Goal: Task Accomplishment & Management: Use online tool/utility

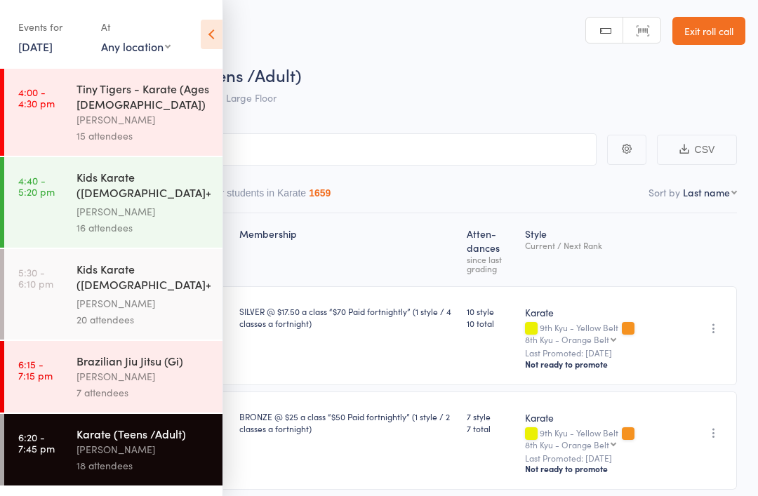
click at [50, 51] on link "[DATE]" at bounding box center [35, 46] width 34 height 15
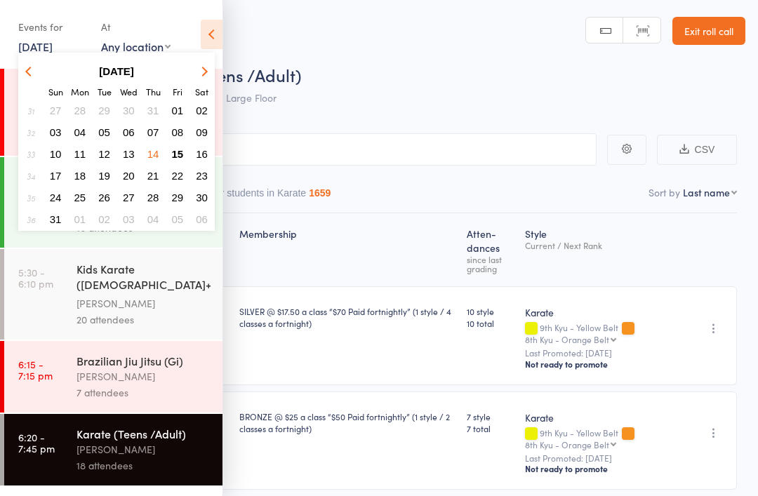
click at [175, 156] on span "15" at bounding box center [178, 154] width 12 height 12
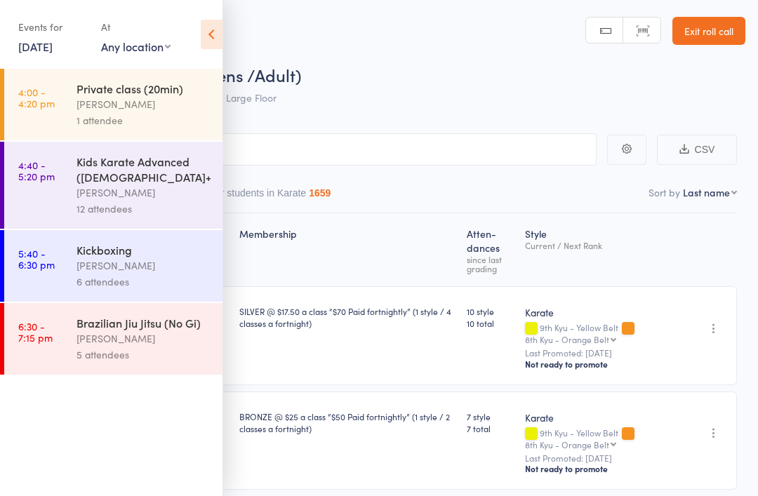
click at [89, 201] on div "[PERSON_NAME]" at bounding box center [143, 193] width 134 height 16
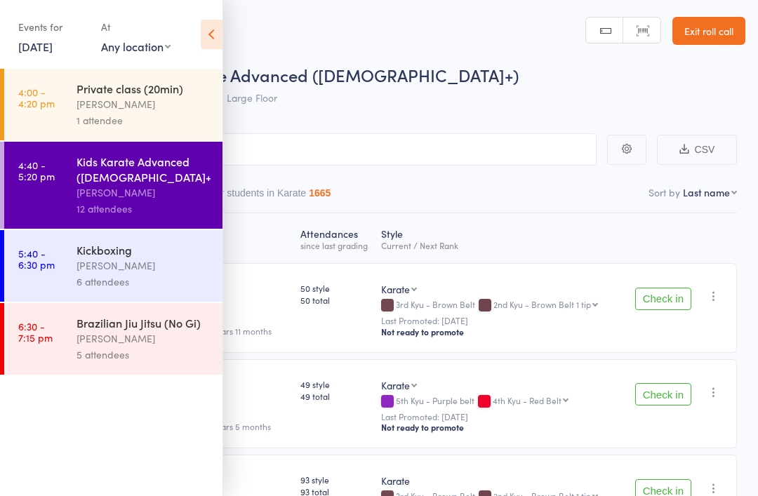
click at [208, 44] on icon at bounding box center [212, 34] width 22 height 29
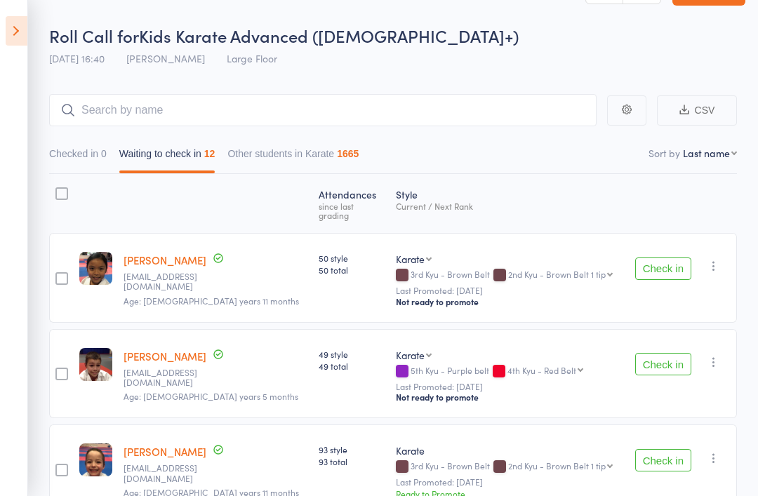
scroll to position [44, 0]
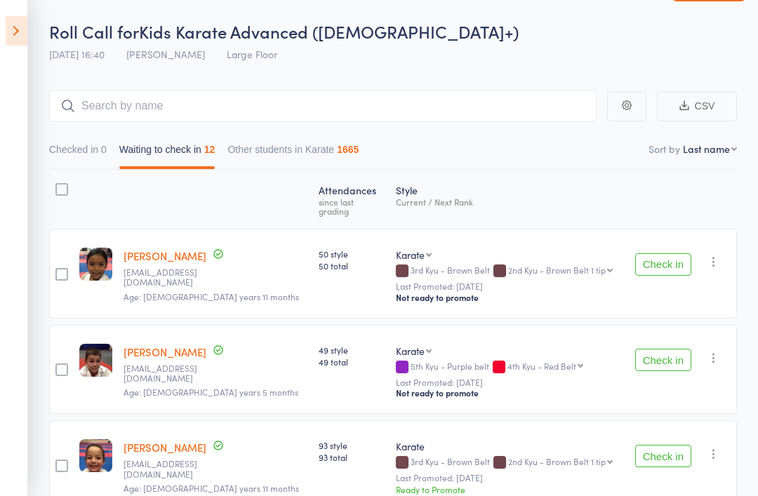
click at [659, 264] on button "Check in" at bounding box center [663, 264] width 56 height 22
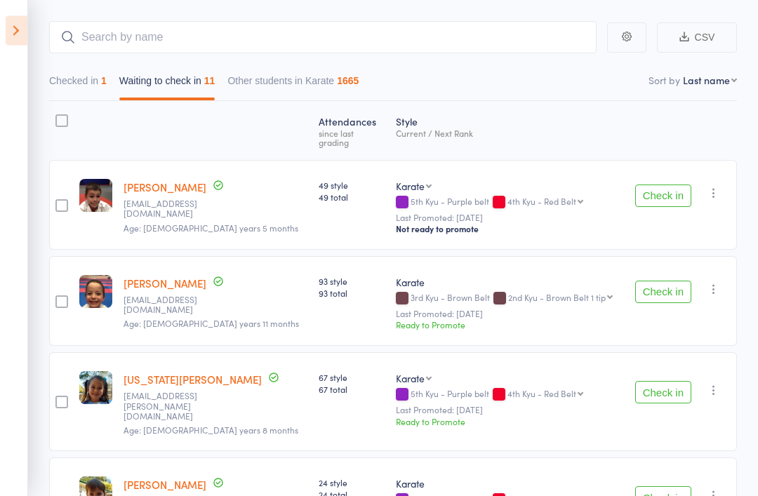
scroll to position [112, 0]
click at [658, 389] on button "Check in" at bounding box center [663, 392] width 56 height 22
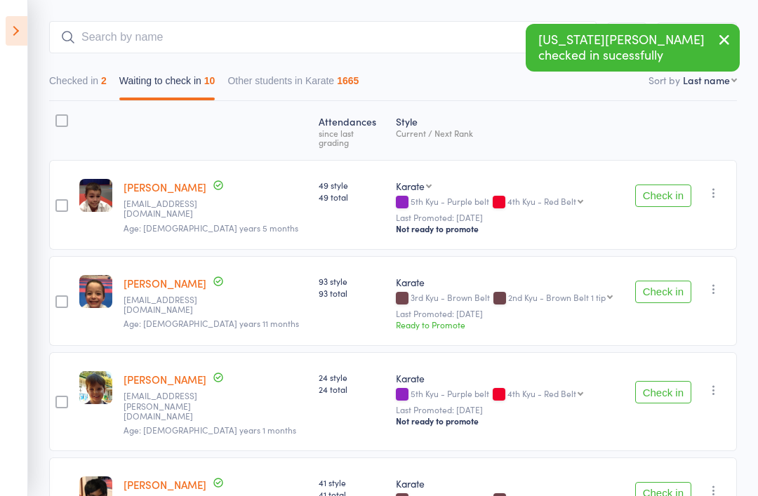
click at [665, 387] on button "Check in" at bounding box center [663, 392] width 56 height 22
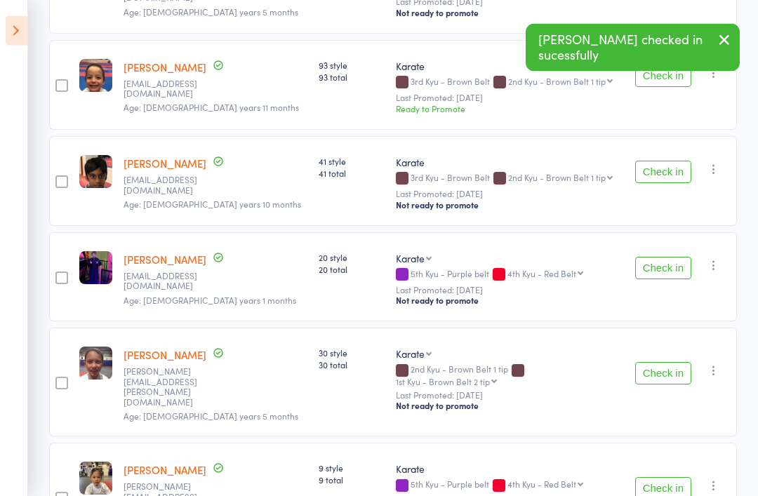
scroll to position [328, 0]
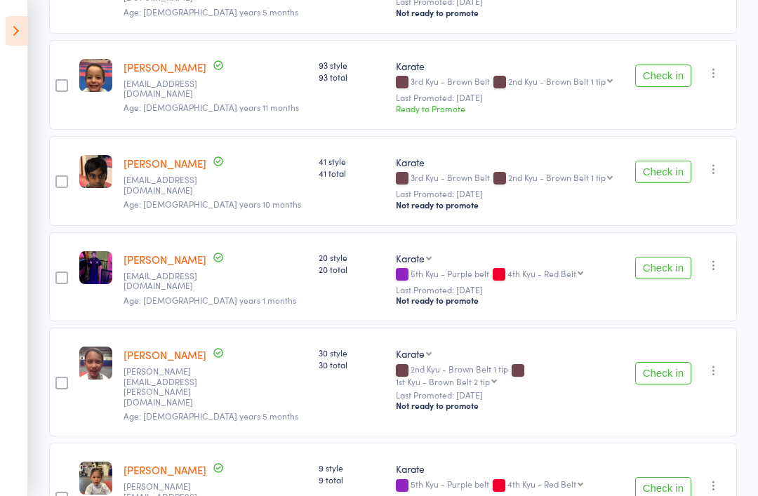
click at [660, 363] on button "Check in" at bounding box center [663, 373] width 56 height 22
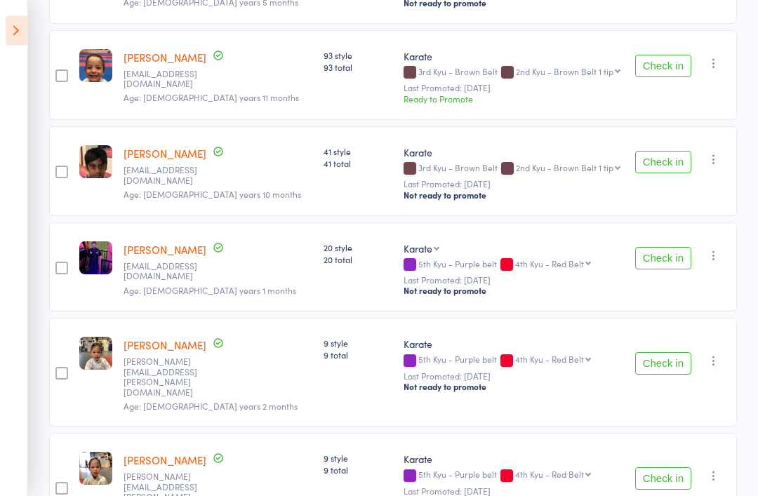
scroll to position [333, 0]
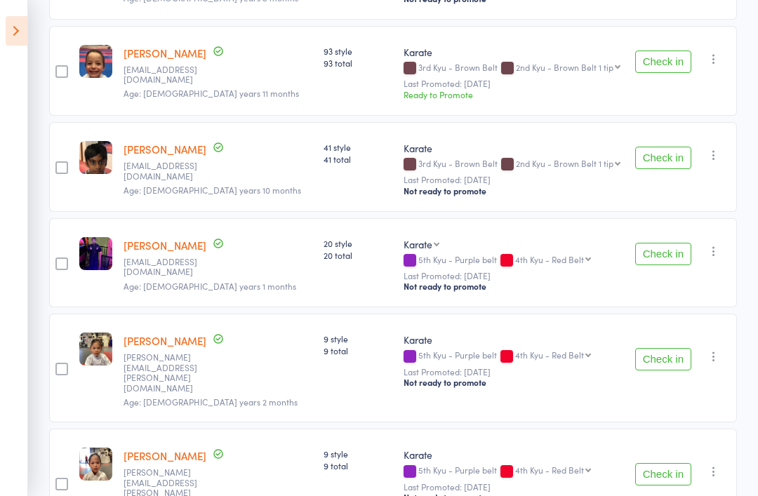
click at [669, 359] on button "Check in" at bounding box center [663, 359] width 56 height 22
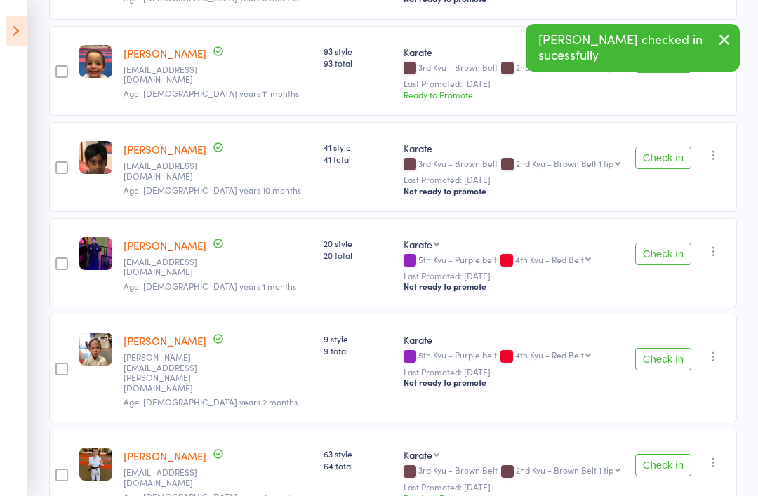
click at [663, 359] on button "Check in" at bounding box center [663, 359] width 56 height 22
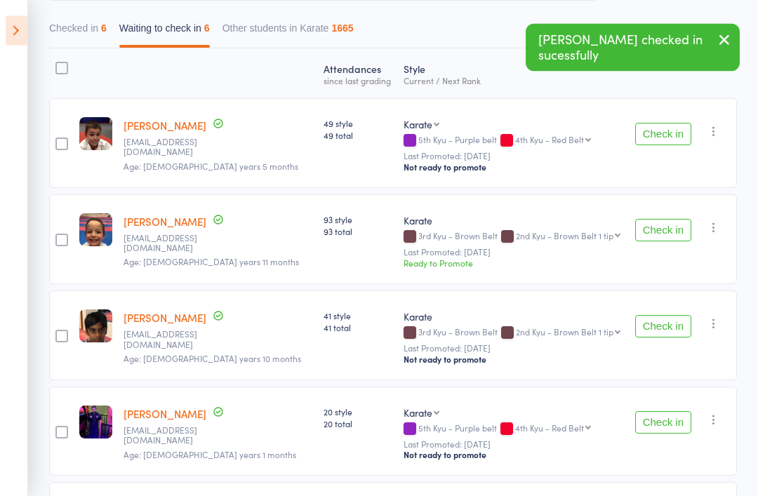
scroll to position [163, 0]
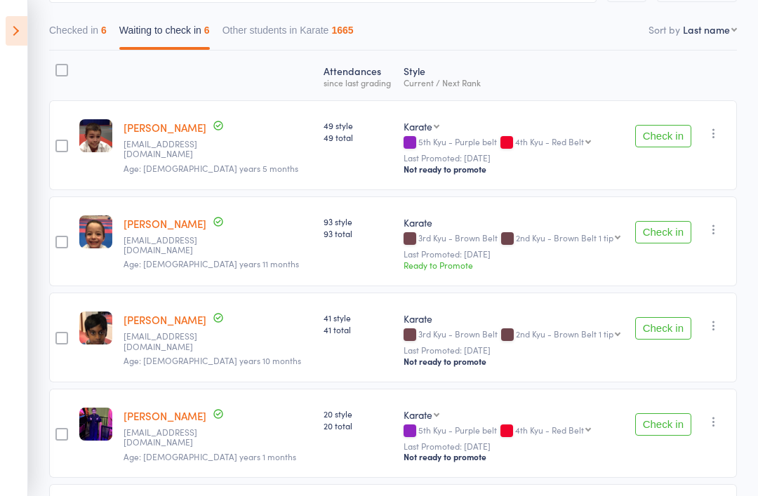
click at [661, 146] on button "Check in" at bounding box center [663, 136] width 56 height 22
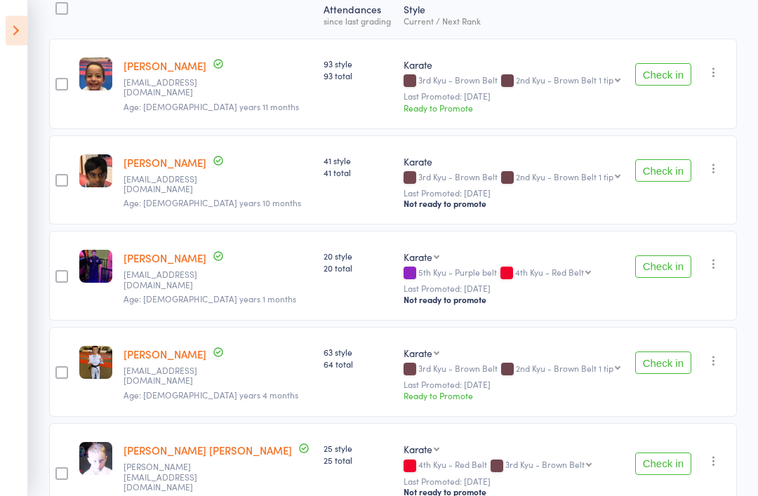
scroll to position [225, 0]
click at [0, 0] on div "edit" at bounding box center [0, 0] width 0 height 0
click at [139, 264] on link "[PERSON_NAME]" at bounding box center [164, 258] width 83 height 15
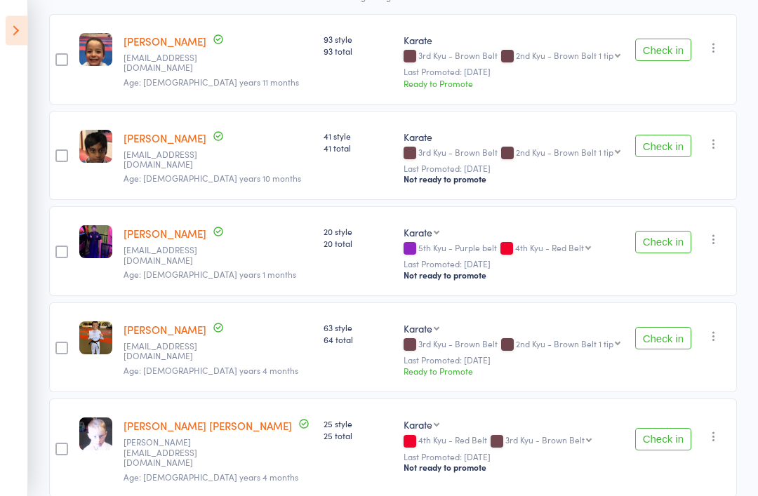
scroll to position [262, 0]
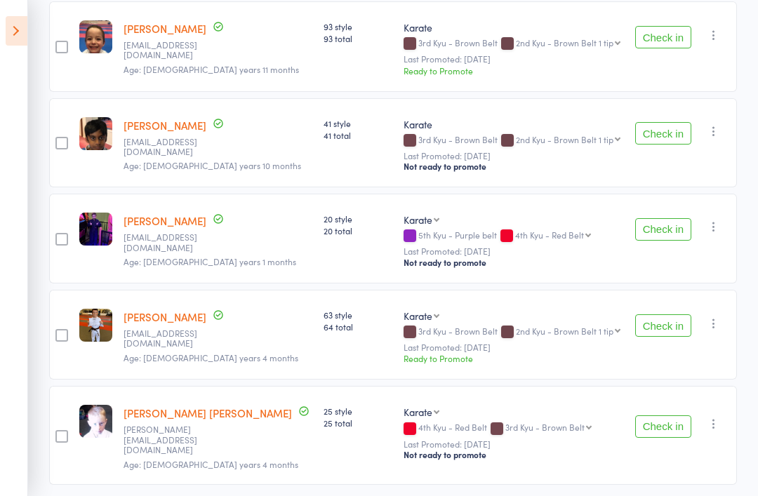
click at [665, 434] on button "Check in" at bounding box center [663, 426] width 56 height 22
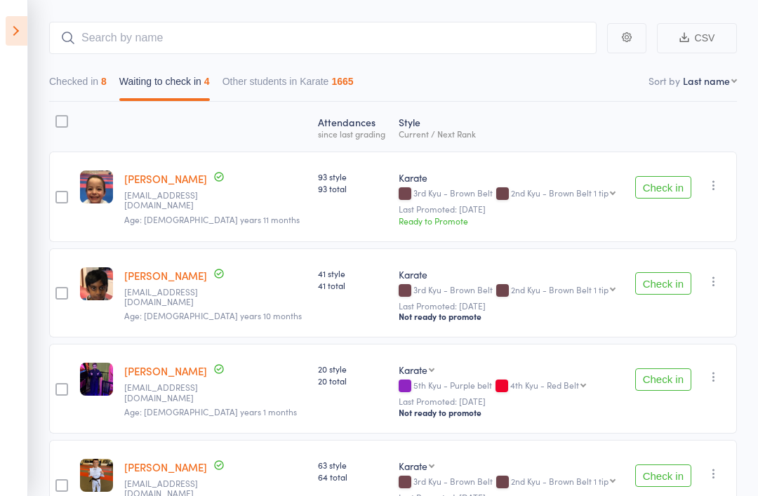
scroll to position [109, 0]
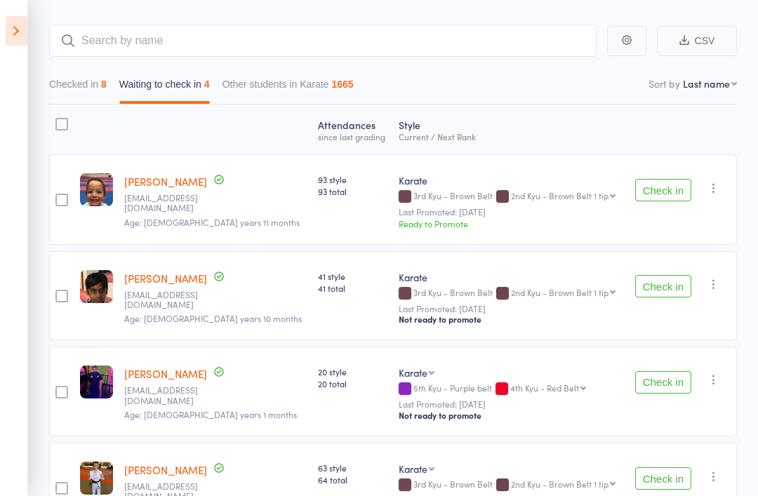
click at [60, 88] on button "Checked in 8" at bounding box center [78, 88] width 58 height 32
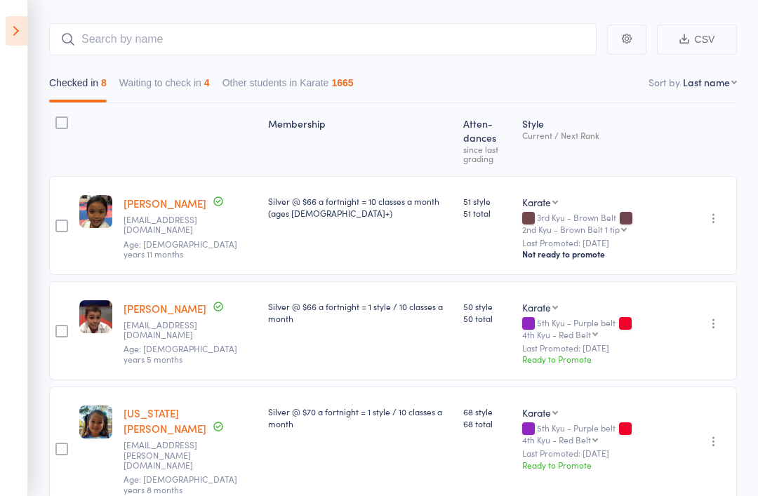
scroll to position [0, 0]
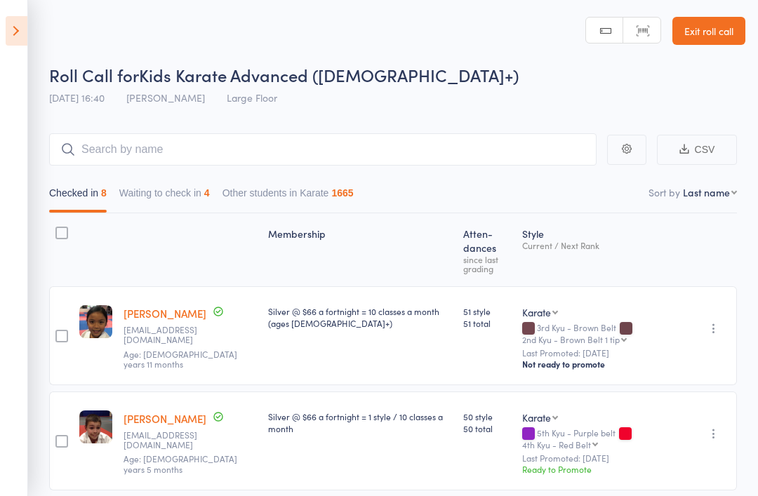
click at [158, 206] on button "Waiting to check in 4" at bounding box center [164, 196] width 91 height 32
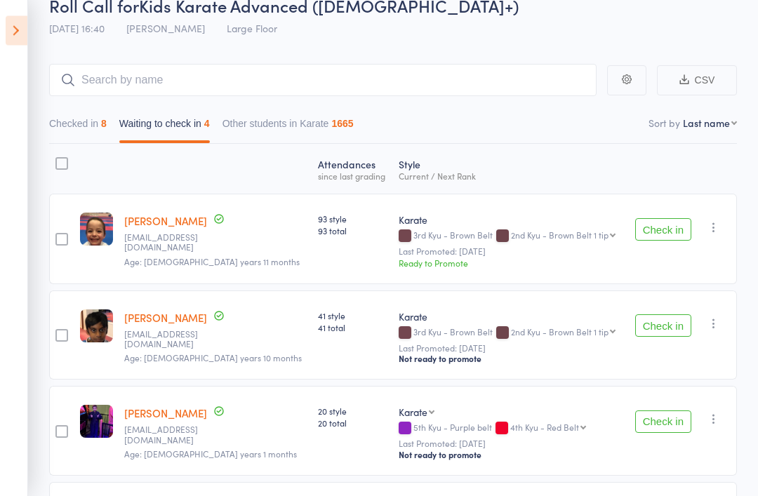
scroll to position [70, 0]
click at [660, 331] on button "Check in" at bounding box center [663, 325] width 56 height 22
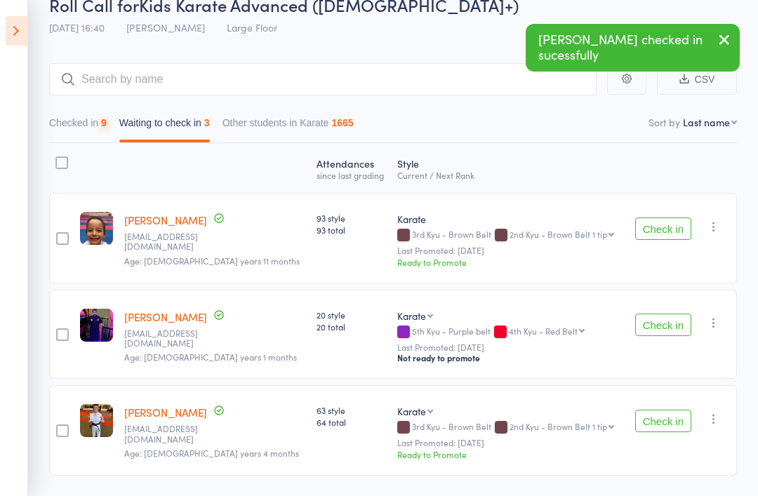
scroll to position [69, 0]
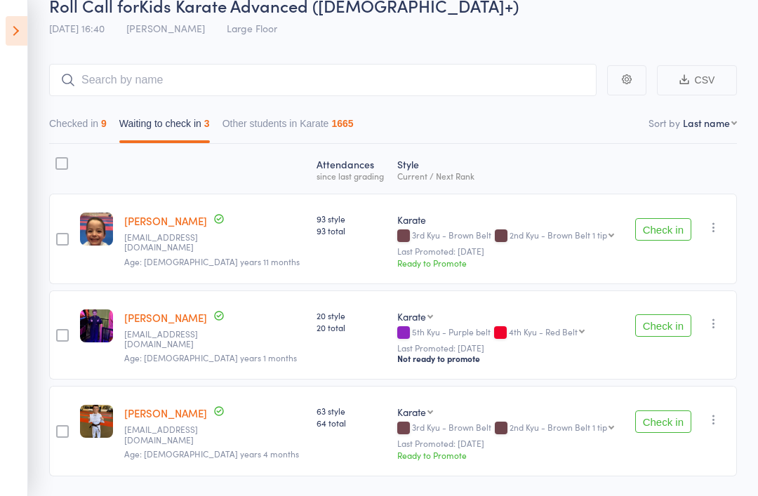
click at [60, 124] on button "Checked in 9" at bounding box center [78, 127] width 58 height 32
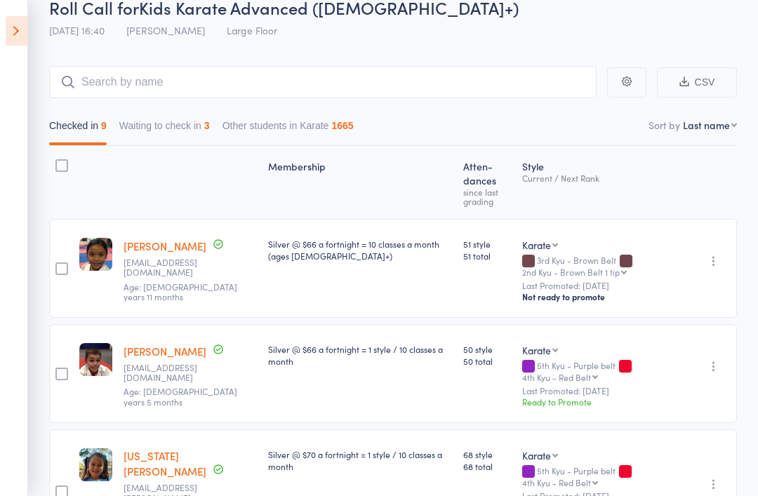
scroll to position [68, 0]
click at [139, 132] on button "Waiting to check in 3" at bounding box center [164, 128] width 91 height 32
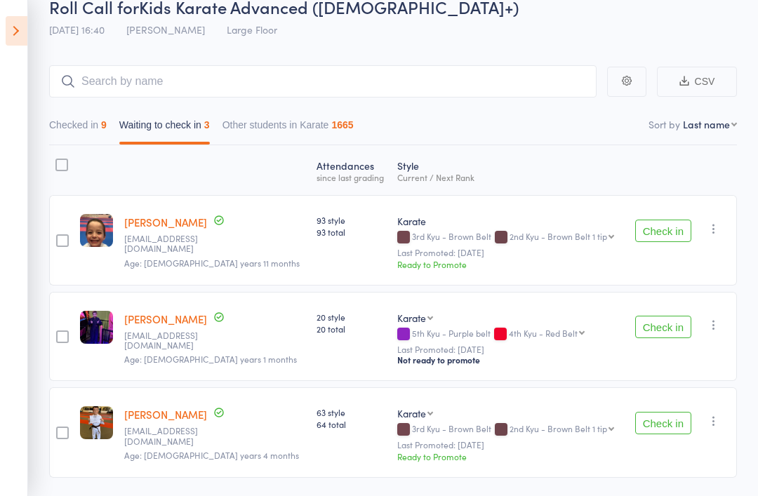
click at [661, 331] on button "Check in" at bounding box center [663, 327] width 56 height 22
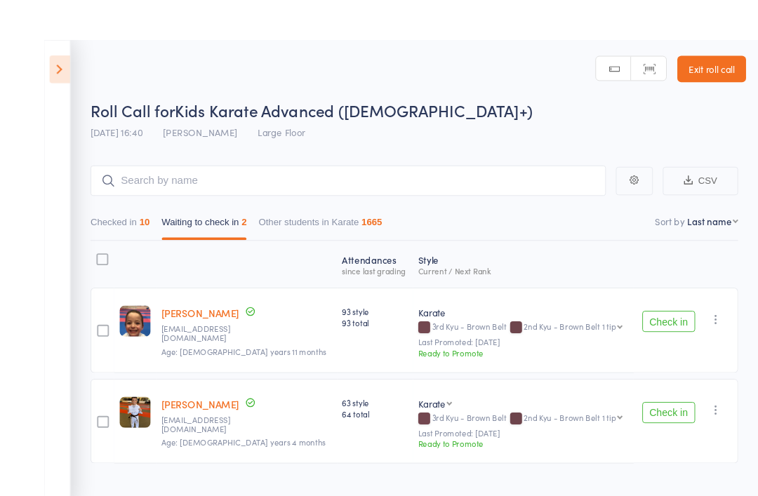
scroll to position [18, 0]
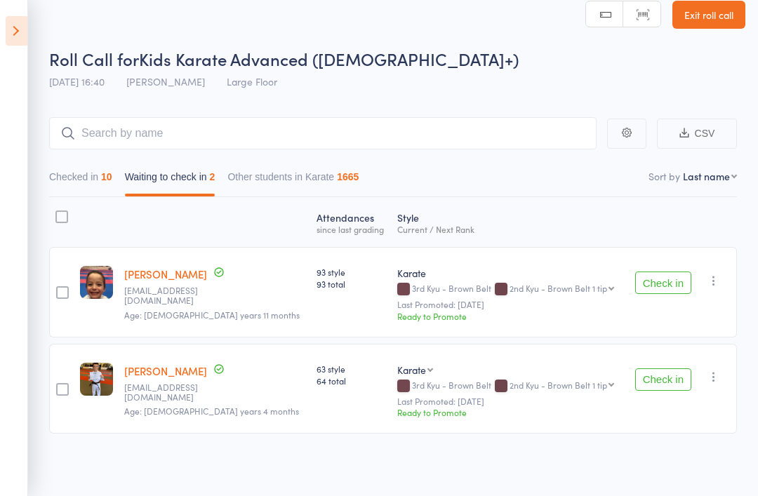
click at [665, 378] on button "Check in" at bounding box center [663, 379] width 56 height 22
